Goal: Task Accomplishment & Management: Use online tool/utility

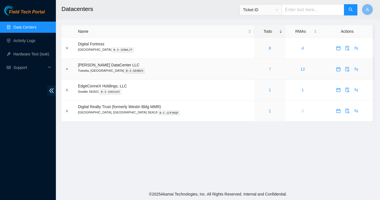
click at [269, 69] on link "7" at bounding box center [270, 69] width 2 height 4
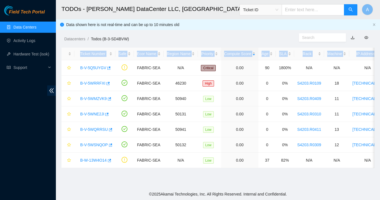
drag, startPoint x: 77, startPoint y: 62, endPoint x: 248, endPoint y: 181, distance: 208.5
click at [249, 181] on main "TODOs - [PERSON_NAME] DataCenter LLC, [GEOGRAPHIC_DATA], [GEOGRAPHIC_DATA] Tick…" at bounding box center [218, 94] width 325 height 188
click at [226, 180] on main "TODOs - [PERSON_NAME] DataCenter LLC, [GEOGRAPHIC_DATA], [GEOGRAPHIC_DATA] Tick…" at bounding box center [218, 94] width 325 height 188
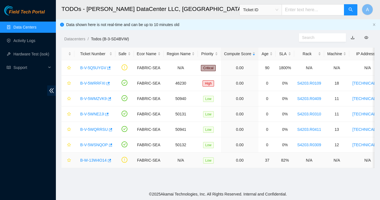
click at [225, 161] on td "0.00" at bounding box center [239, 159] width 37 height 15
click at [130, 181] on main "TODOs - [PERSON_NAME] DataCenter LLC, [GEOGRAPHIC_DATA], [GEOGRAPHIC_DATA] Tick…" at bounding box center [218, 94] width 325 height 188
click at [201, 7] on h2 "TODOs - [PERSON_NAME] DataCenter LLC, [GEOGRAPHIC_DATA], [GEOGRAPHIC_DATA]" at bounding box center [191, 9] width 259 height 18
